Goal: Participate in discussion: Engage in conversation with other users on a specific topic

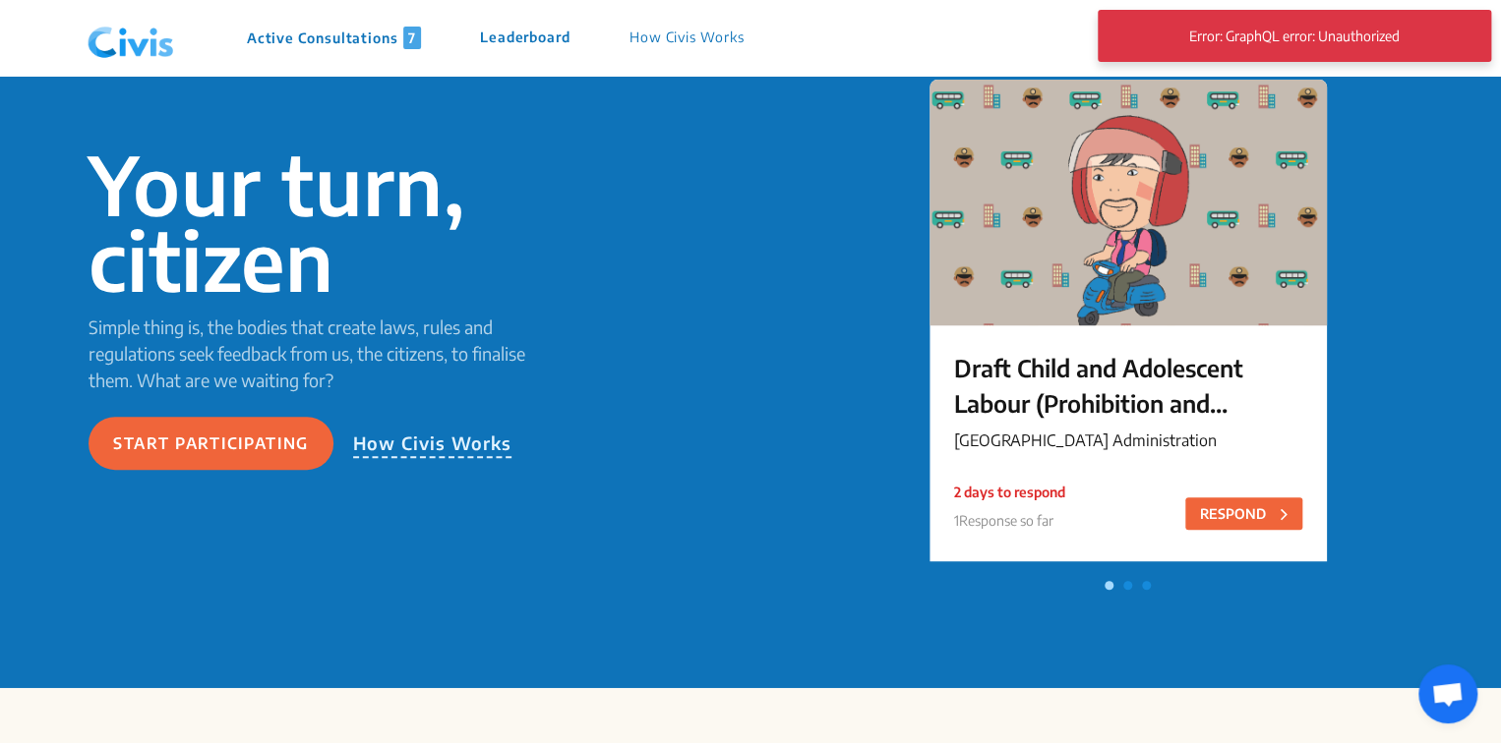
scroll to position [152, 0]
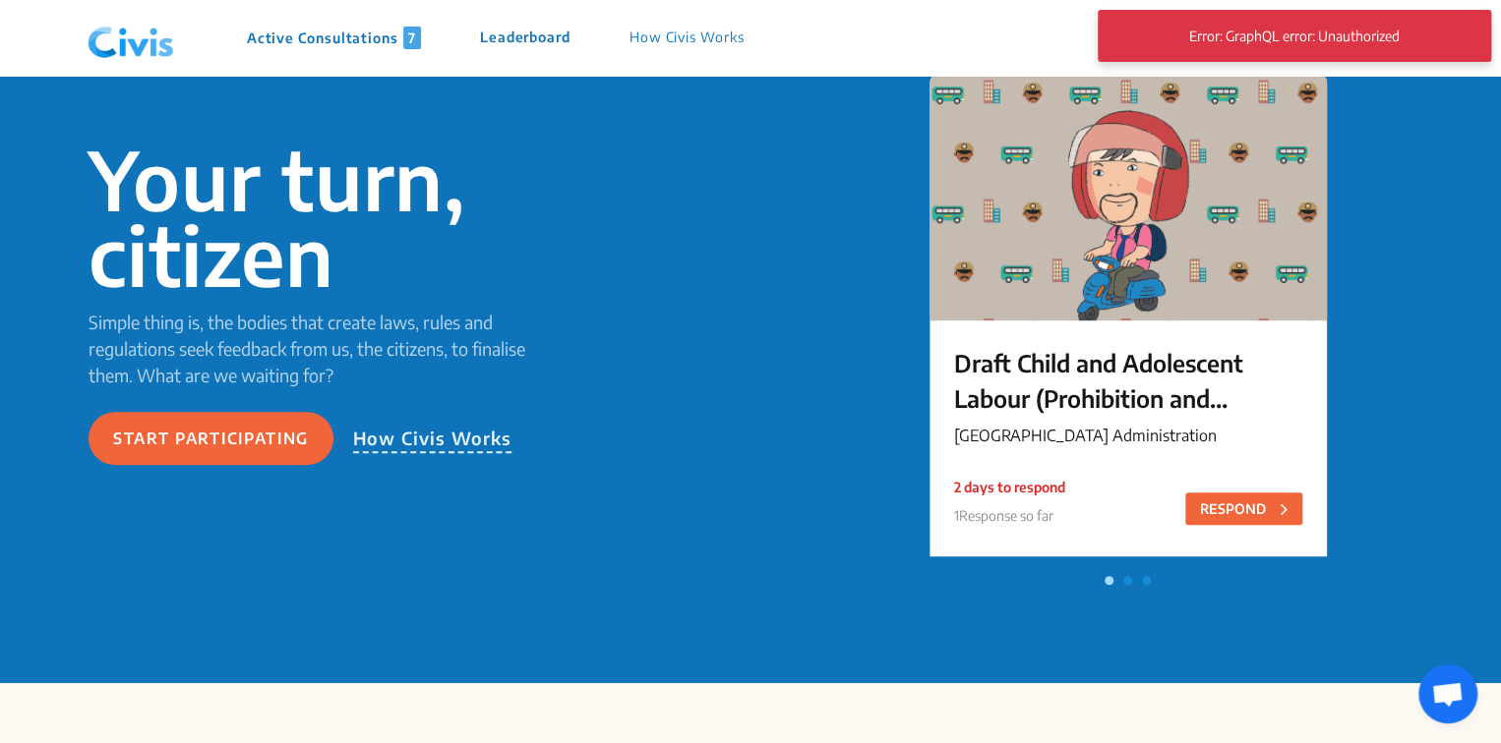
click at [369, 37] on p "Active Consultations 7" at bounding box center [334, 38] width 174 height 23
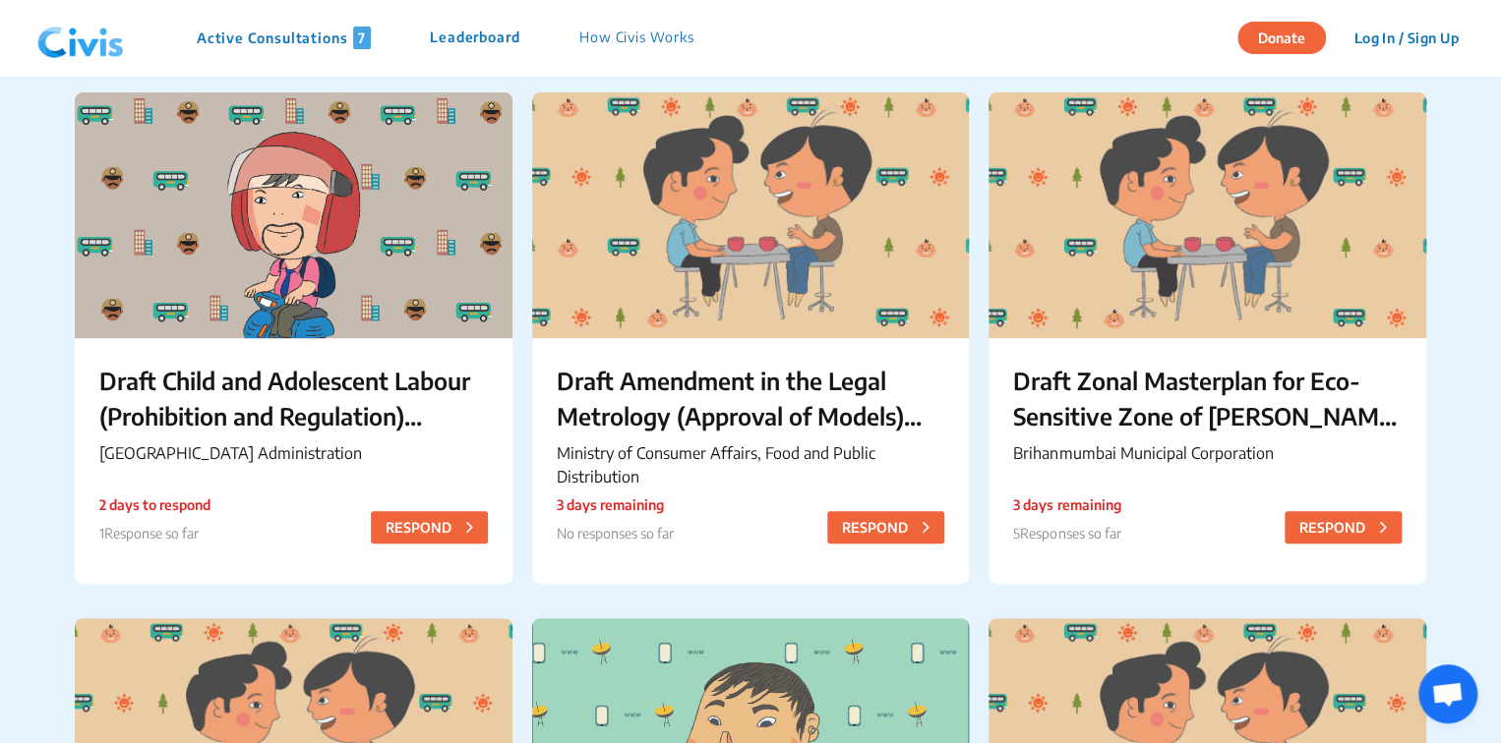
scroll to position [181, 0]
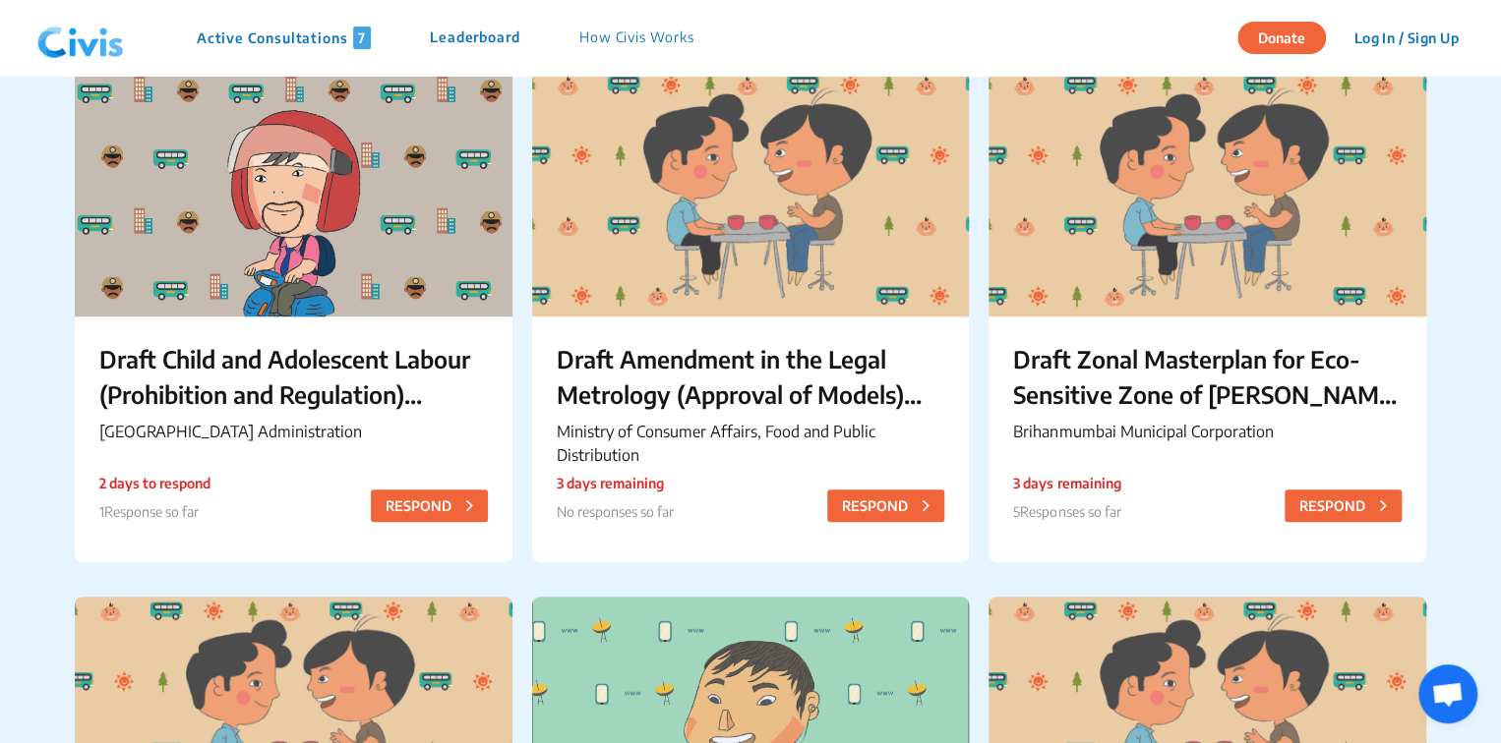
click at [1191, 365] on p "Draft Zonal Masterplan for Eco- Sensitive Zone of [PERSON_NAME][GEOGRAPHIC_DATA]" at bounding box center [1206, 376] width 387 height 71
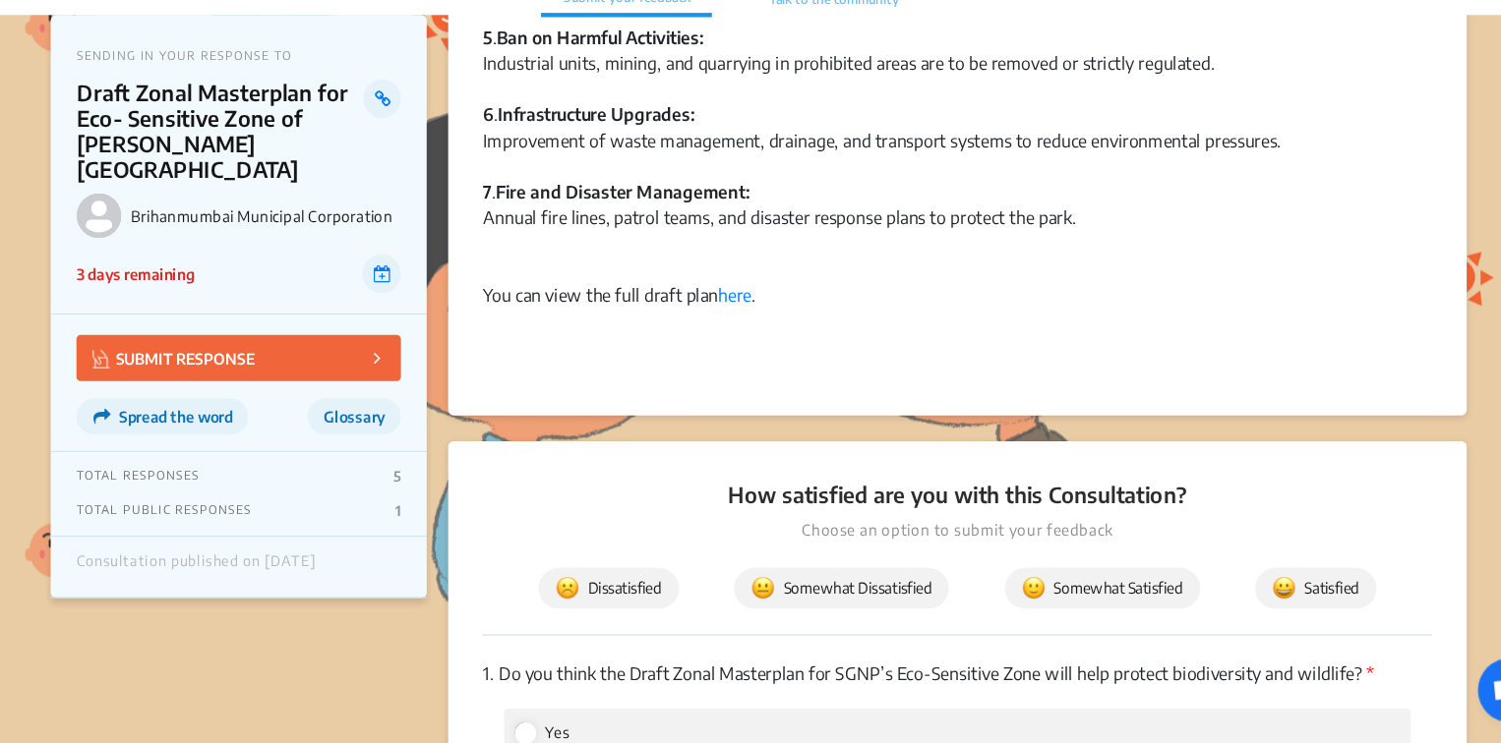
scroll to position [1585, 0]
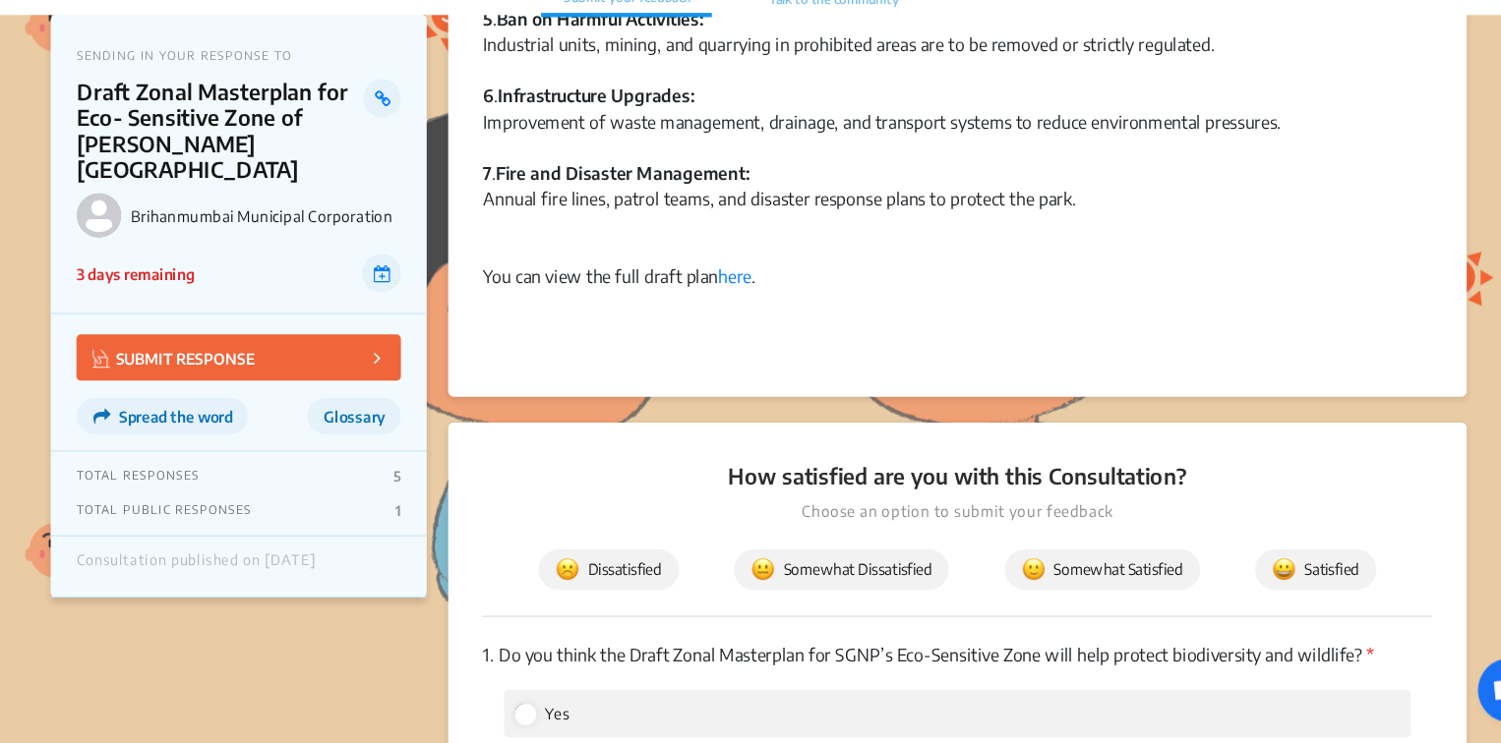
click at [739, 315] on link "here" at bounding box center [738, 316] width 30 height 20
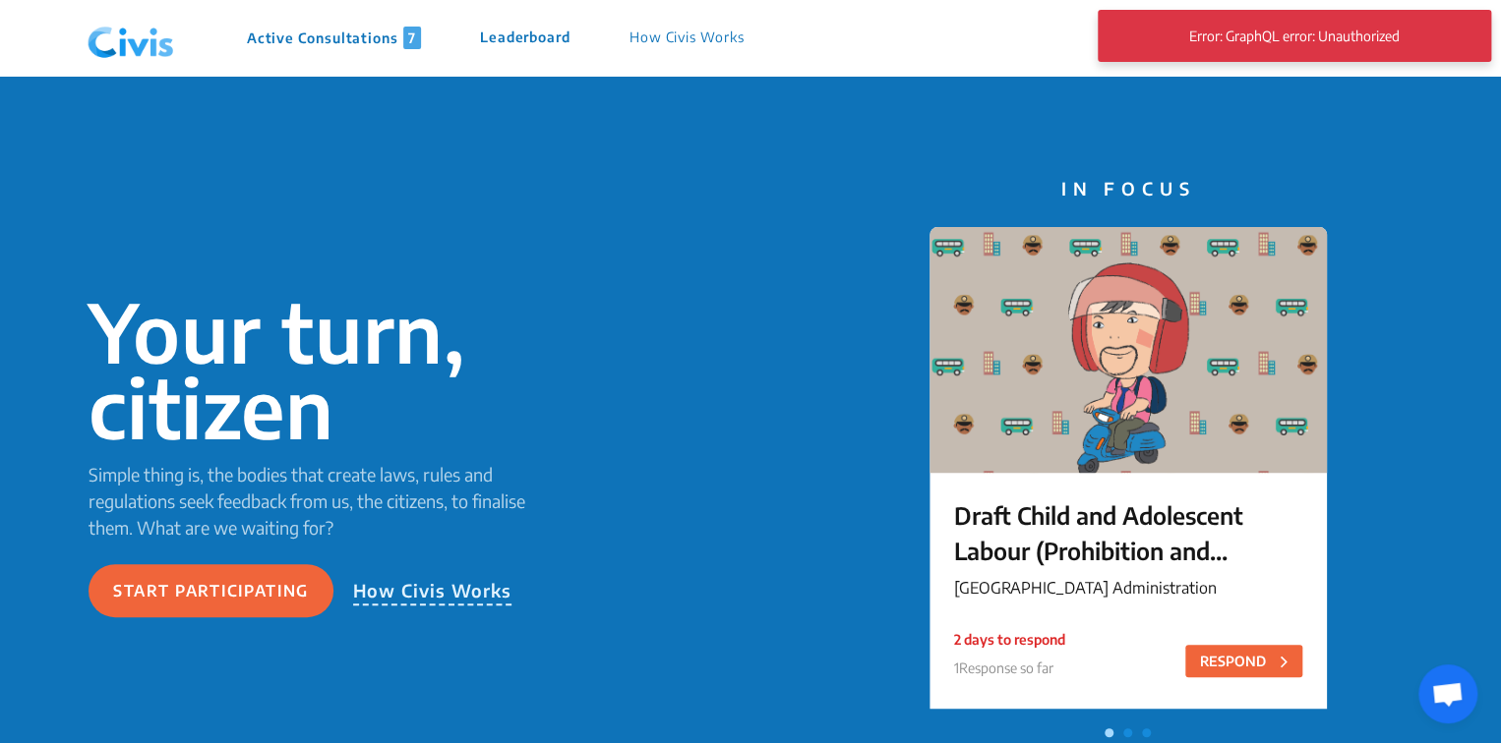
drag, startPoint x: 287, startPoint y: 22, endPoint x: 287, endPoint y: 45, distance: 23.6
click at [287, 45] on div "Active Consultations 7 Leaderboard How Civis Works" at bounding box center [426, 38] width 693 height 59
click at [287, 45] on p "Active Consultations 7" at bounding box center [334, 38] width 174 height 23
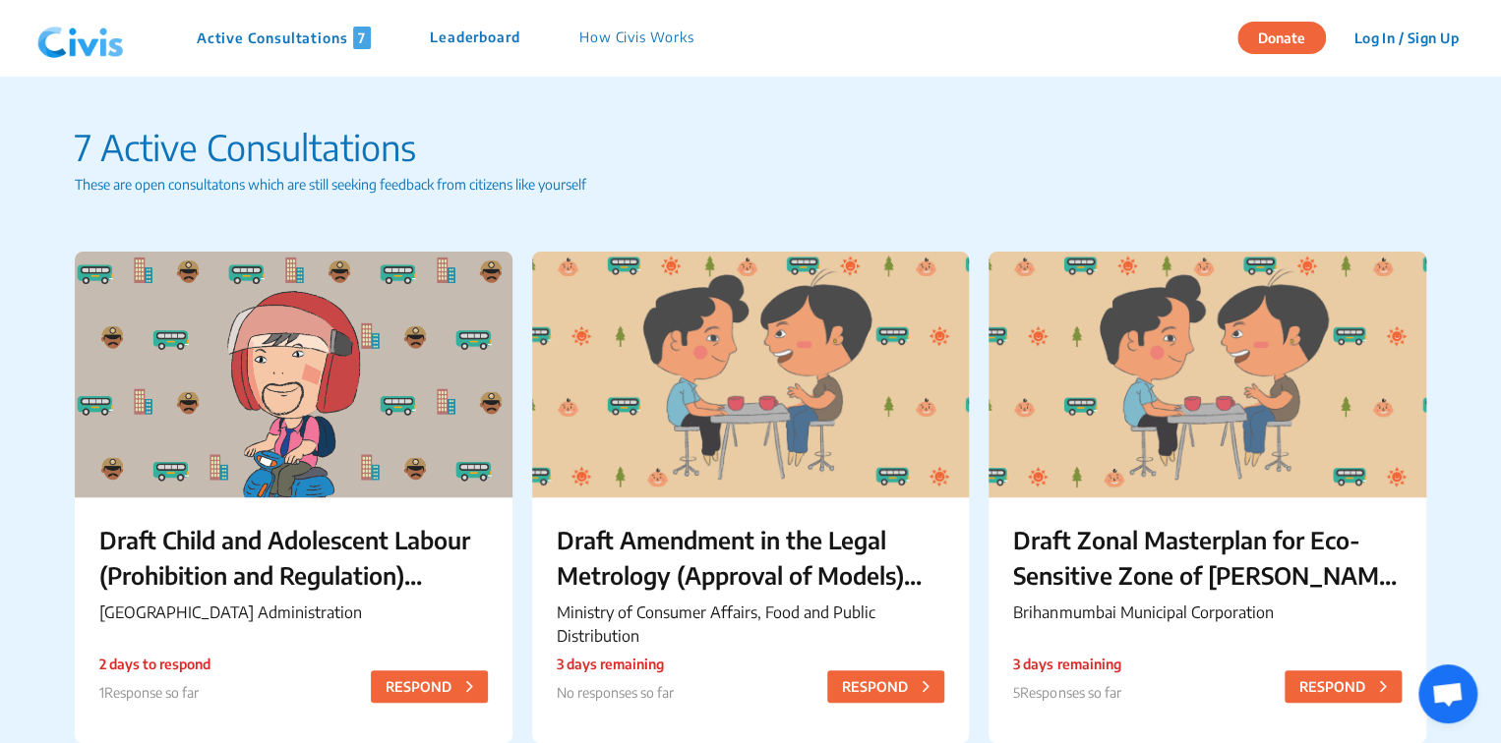
click at [1232, 535] on p "Draft Zonal Masterplan for Eco- Sensitive Zone of [PERSON_NAME][GEOGRAPHIC_DATA]" at bounding box center [1206, 557] width 387 height 71
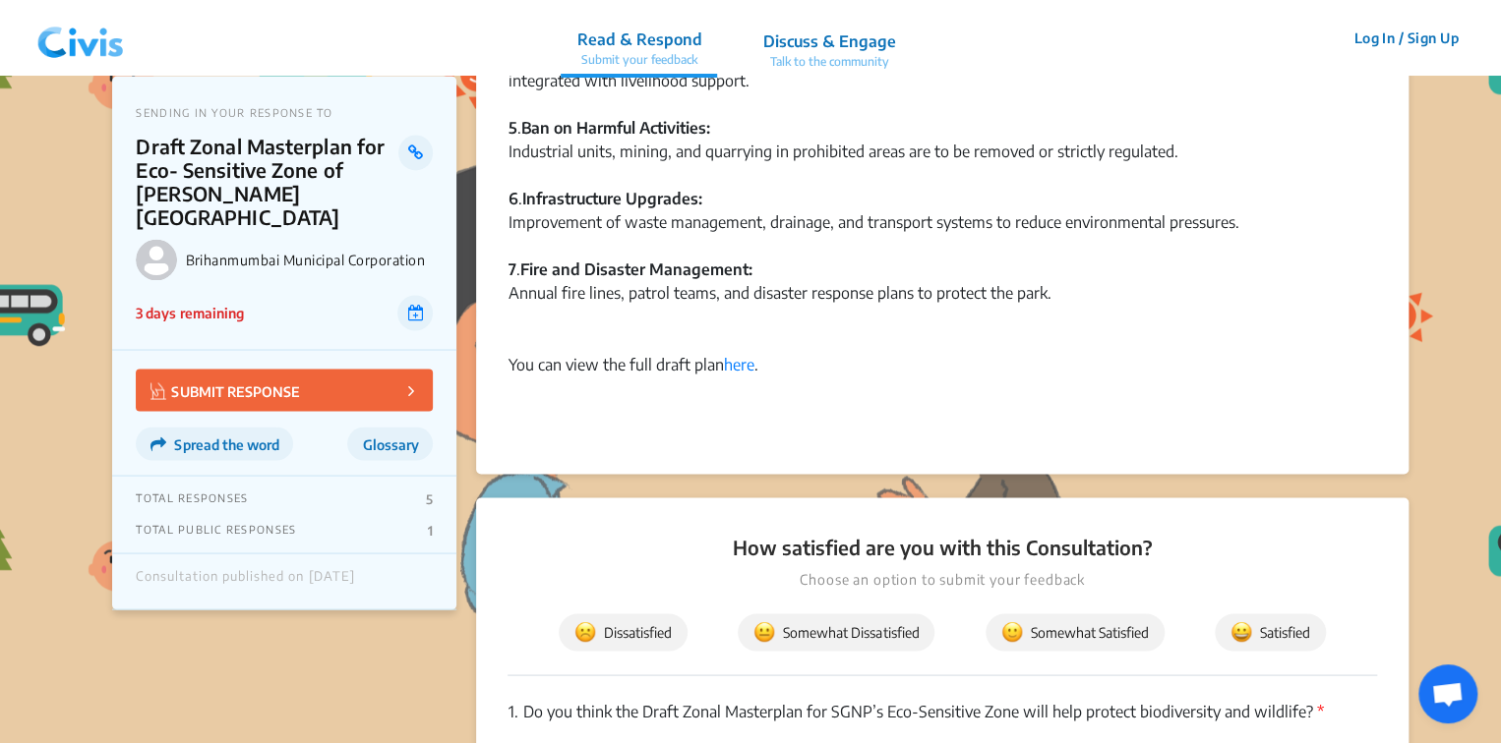
scroll to position [1538, 0]
click at [729, 361] on link "here" at bounding box center [738, 363] width 30 height 20
